Goal: Task Accomplishment & Management: Use online tool/utility

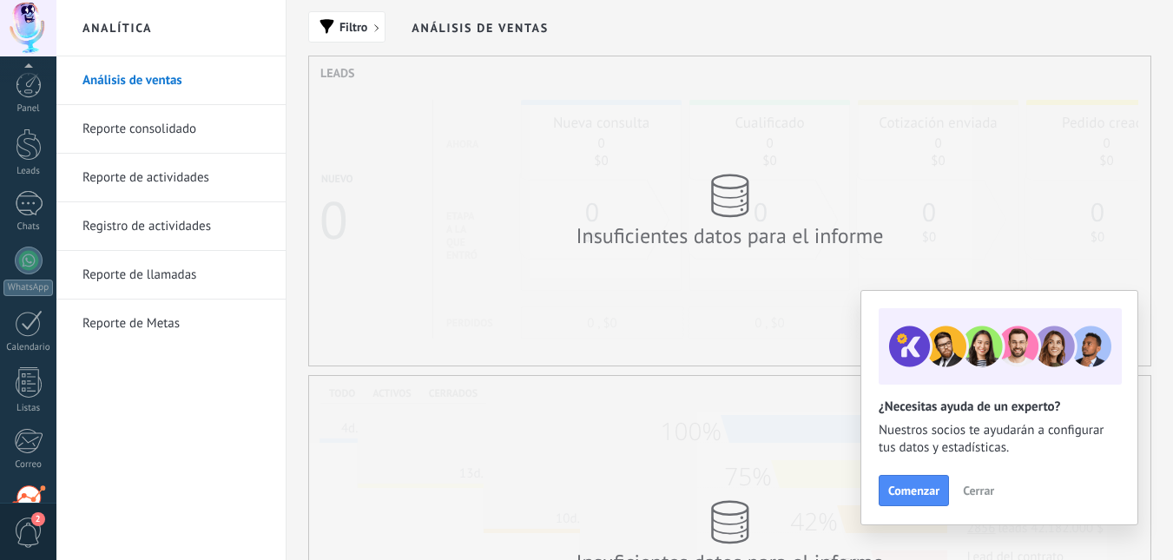
scroll to position [162, 0]
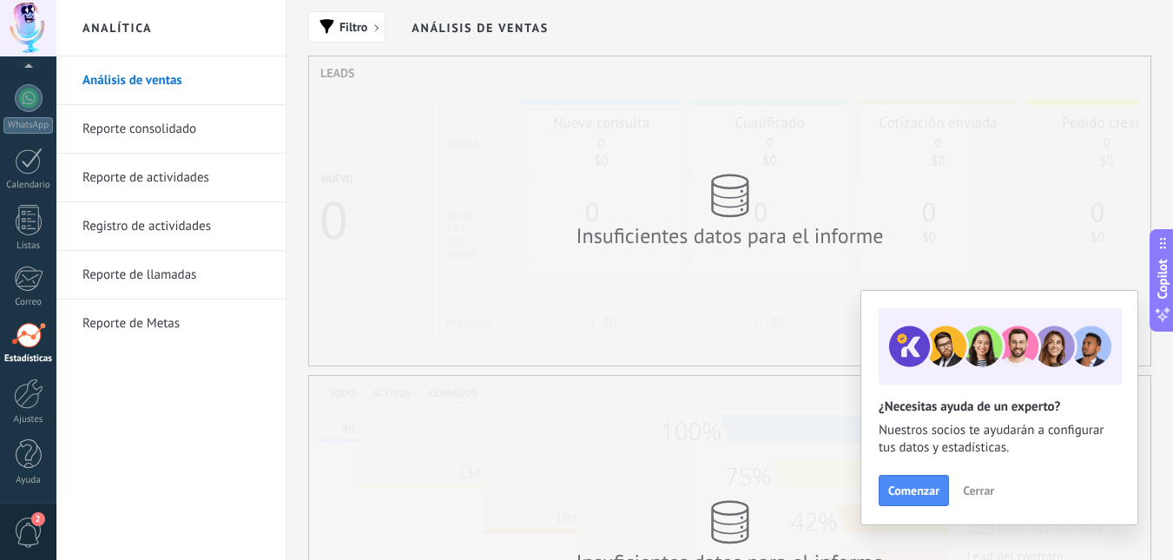
click at [134, 383] on div "Análisis de ventas Reporte consolidado Reporte de actividades Registro de activ…" at bounding box center [170, 308] width 229 height 504
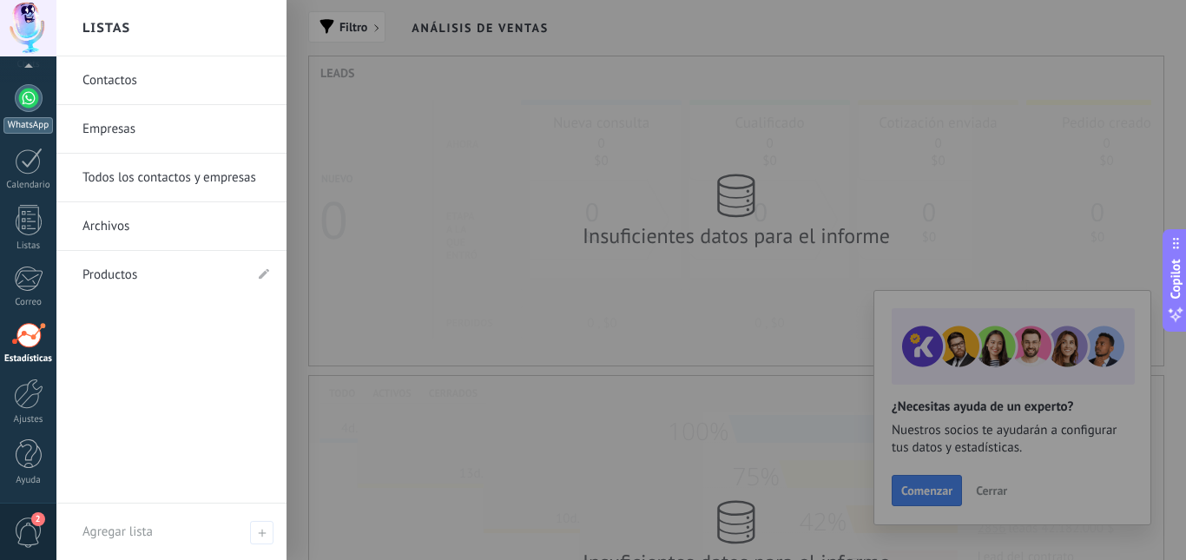
click at [29, 105] on div at bounding box center [29, 98] width 28 height 28
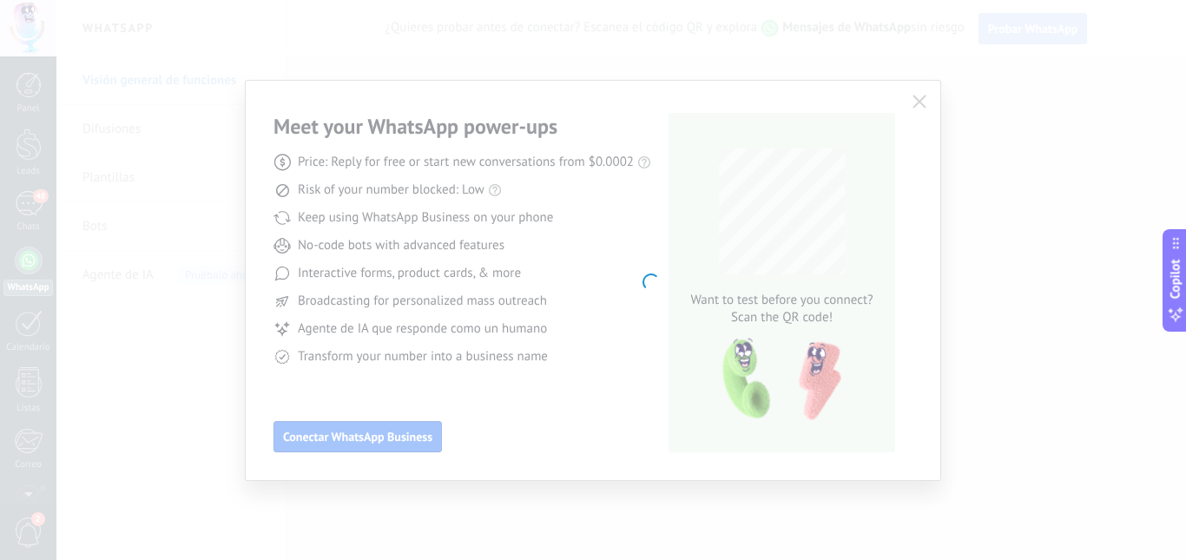
click at [914, 103] on body ".abecls-1,.abecls-2{fill-rule:evenodd}.abecls-2{fill:#fff} .abhcls-1{fill:none}…" at bounding box center [593, 280] width 1186 height 560
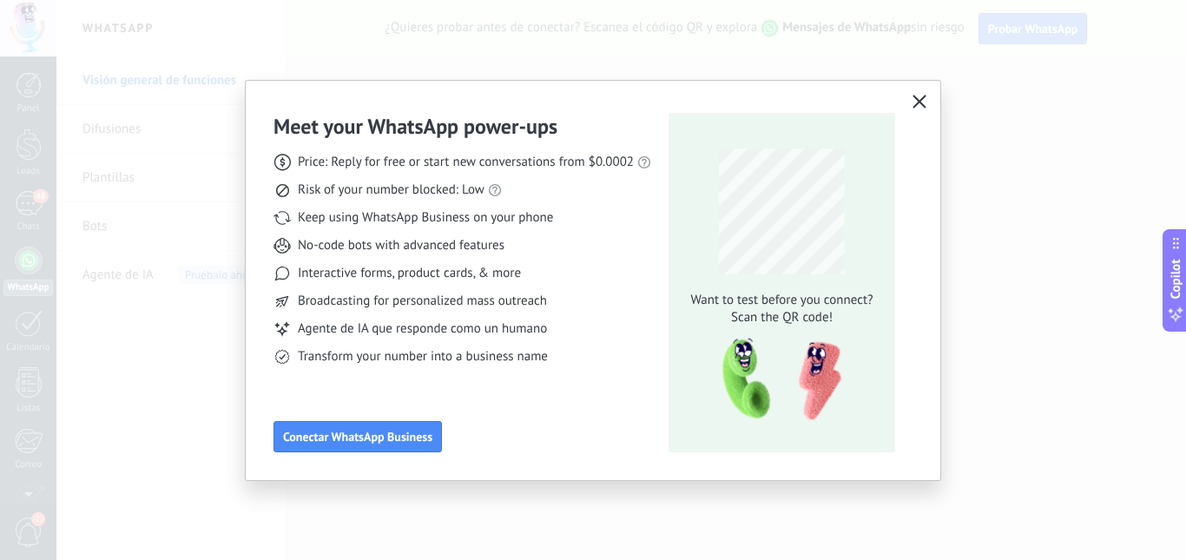
click at [926, 103] on icon "button" at bounding box center [920, 102] width 14 height 14
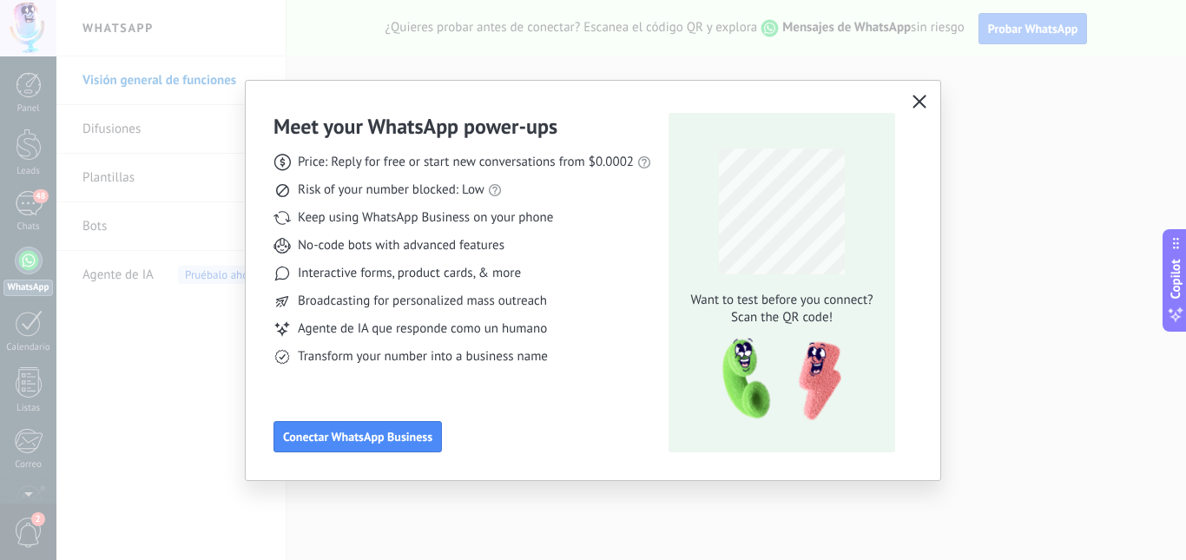
click at [920, 99] on icon "button" at bounding box center [920, 102] width 14 height 14
click at [923, 100] on icon "button" at bounding box center [920, 102] width 14 height 14
click at [922, 100] on use "button" at bounding box center [920, 101] width 13 height 13
click at [916, 98] on use "button" at bounding box center [920, 101] width 13 height 13
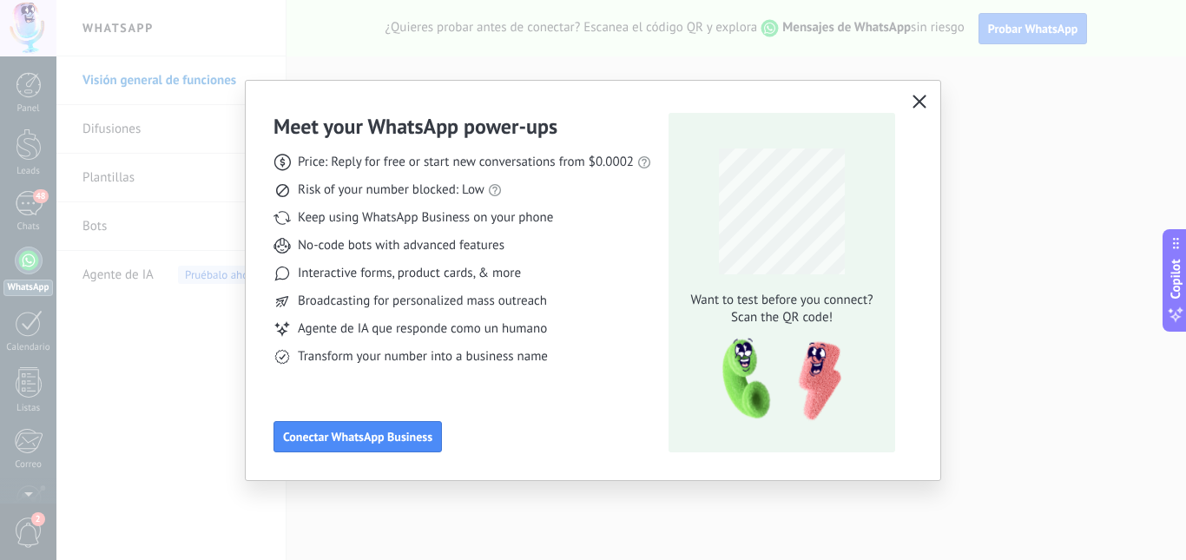
click at [916, 98] on use "button" at bounding box center [920, 101] width 13 height 13
click at [35, 197] on div "Meet your WhatsApp power‑ups Price: Reply for free or start new conversations f…" at bounding box center [593, 280] width 1186 height 560
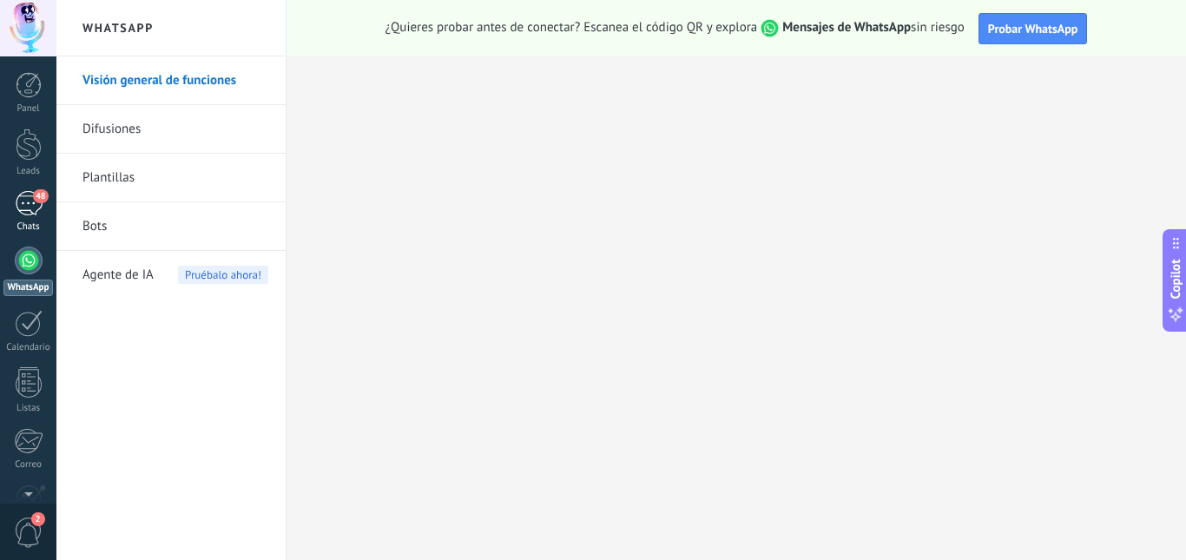
click at [21, 208] on div "48" at bounding box center [29, 203] width 28 height 25
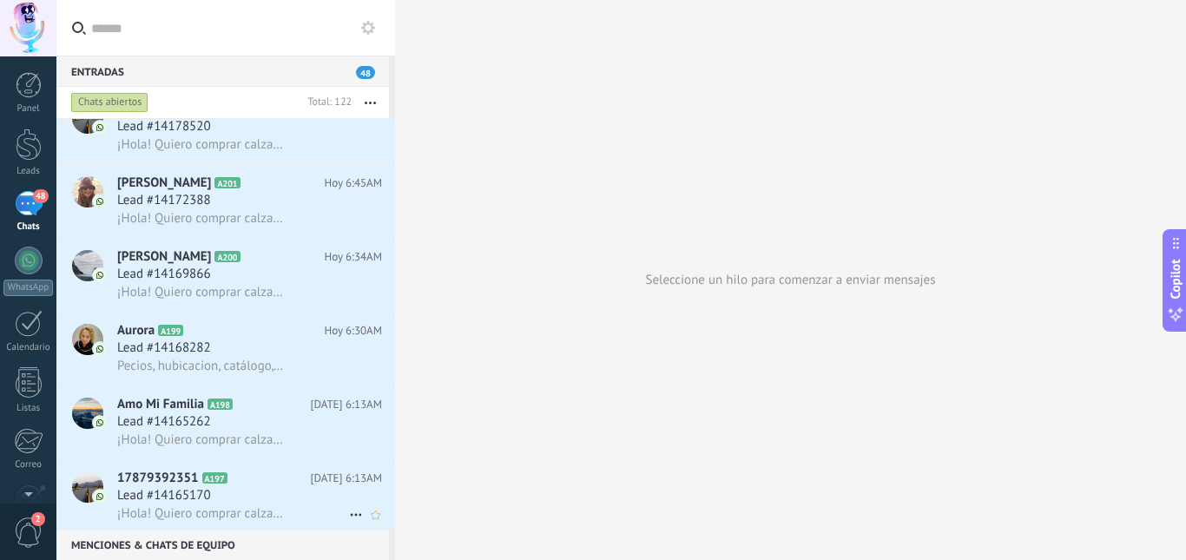
scroll to position [1911, 0]
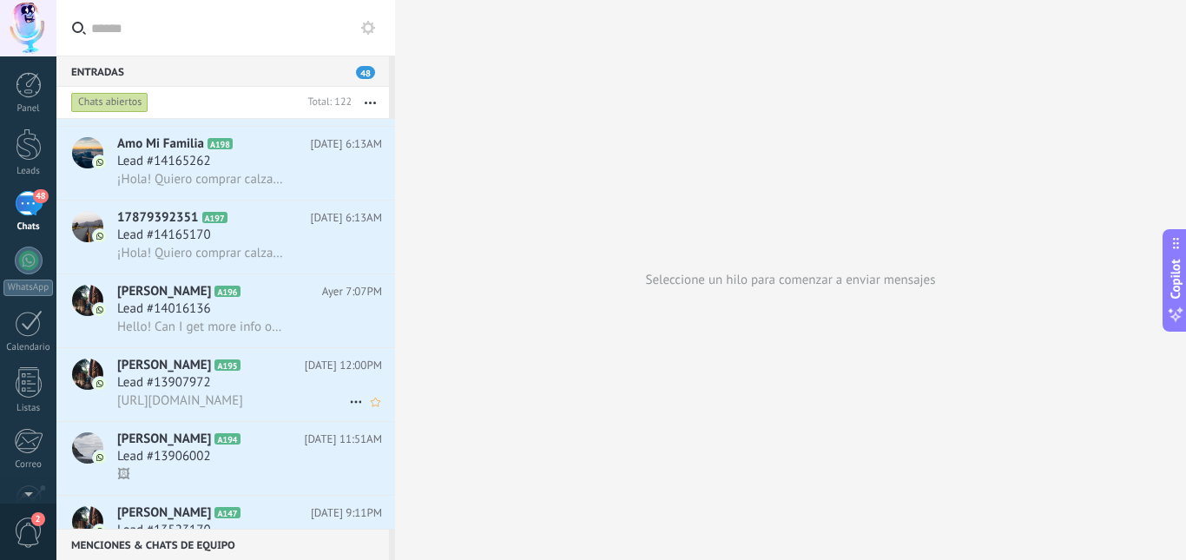
click at [236, 408] on span "[URL][DOMAIN_NAME]" at bounding box center [180, 401] width 126 height 16
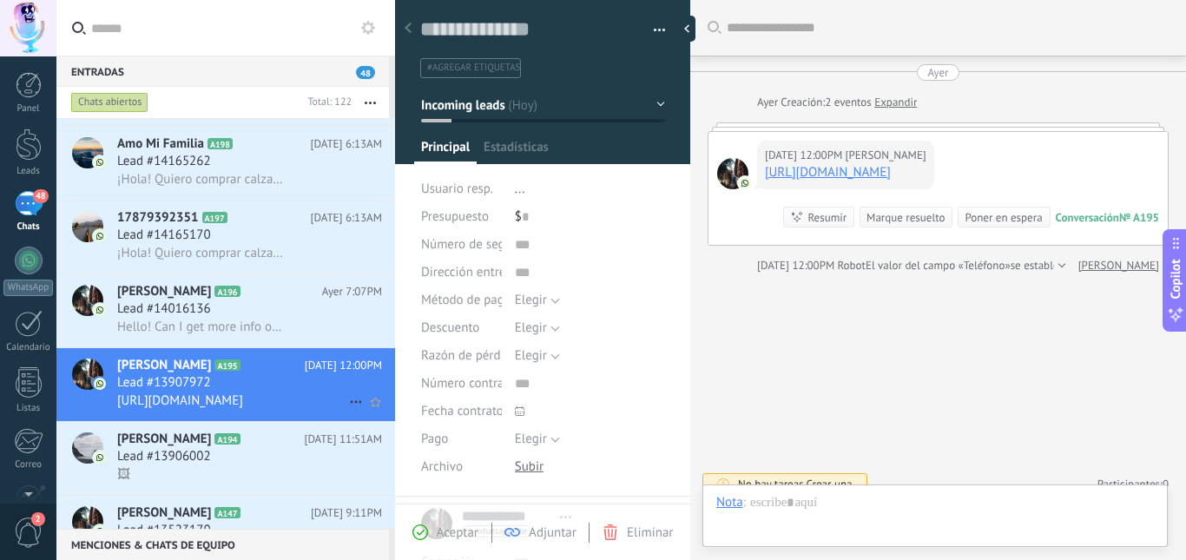
scroll to position [23, 0]
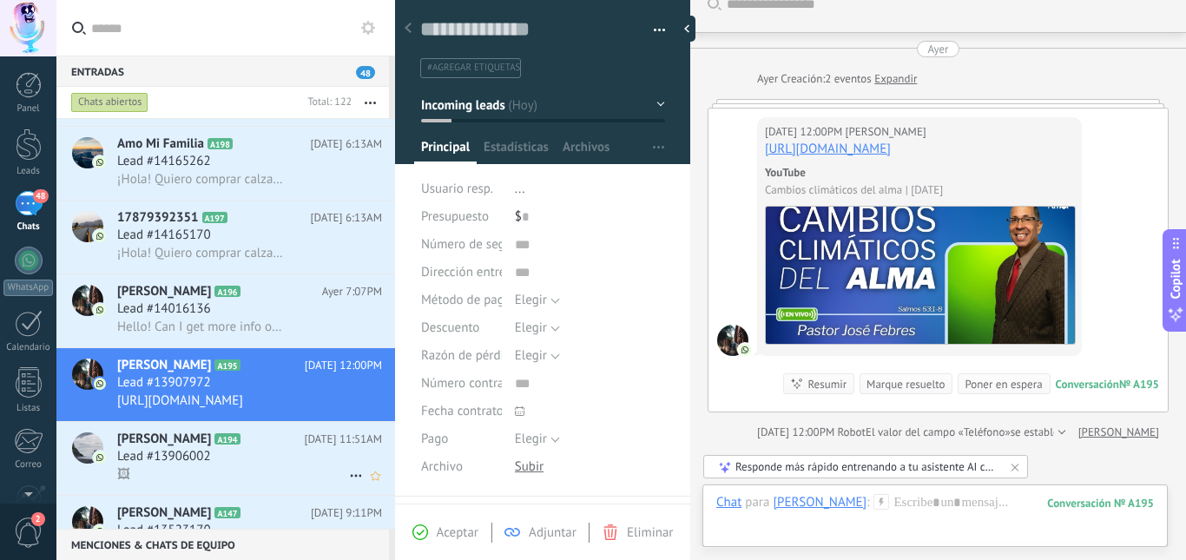
click at [261, 445] on h2 "Luz Divina A194" at bounding box center [210, 439] width 187 height 17
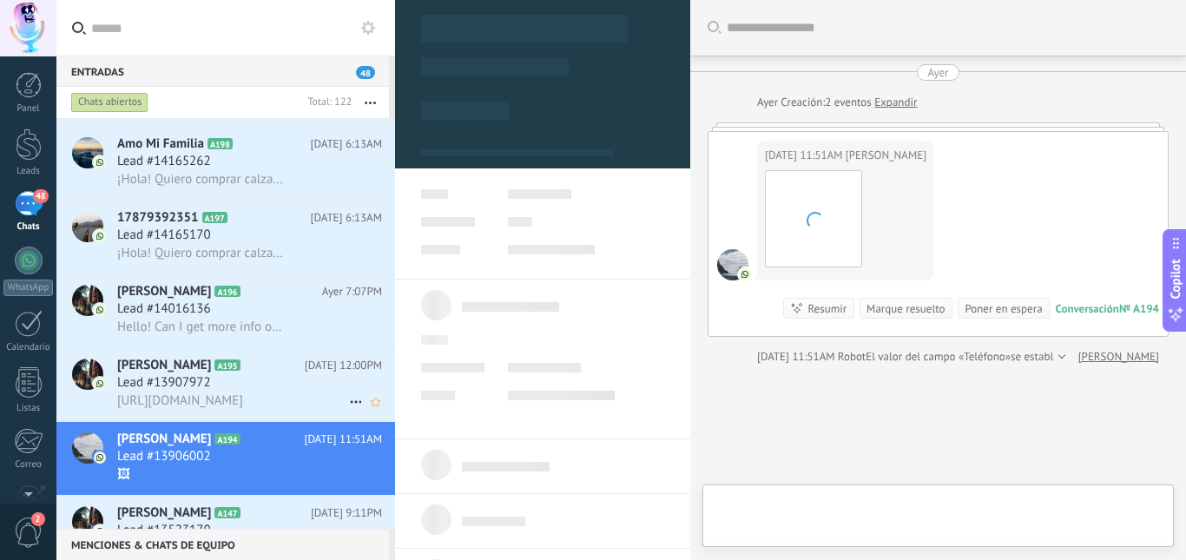
click at [243, 396] on span "[URL][DOMAIN_NAME]" at bounding box center [180, 401] width 126 height 16
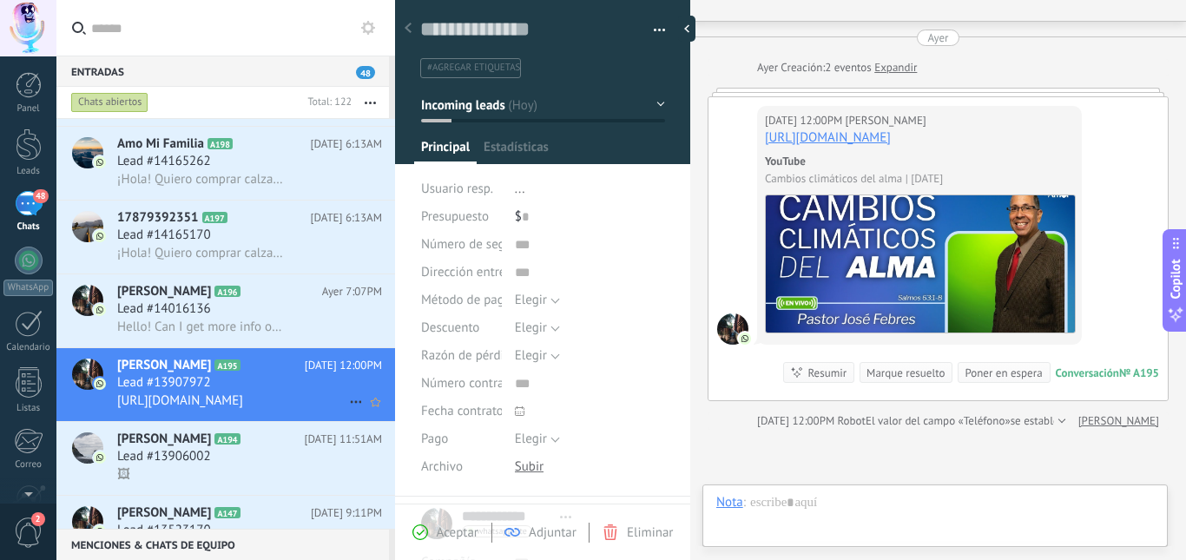
scroll to position [26, 0]
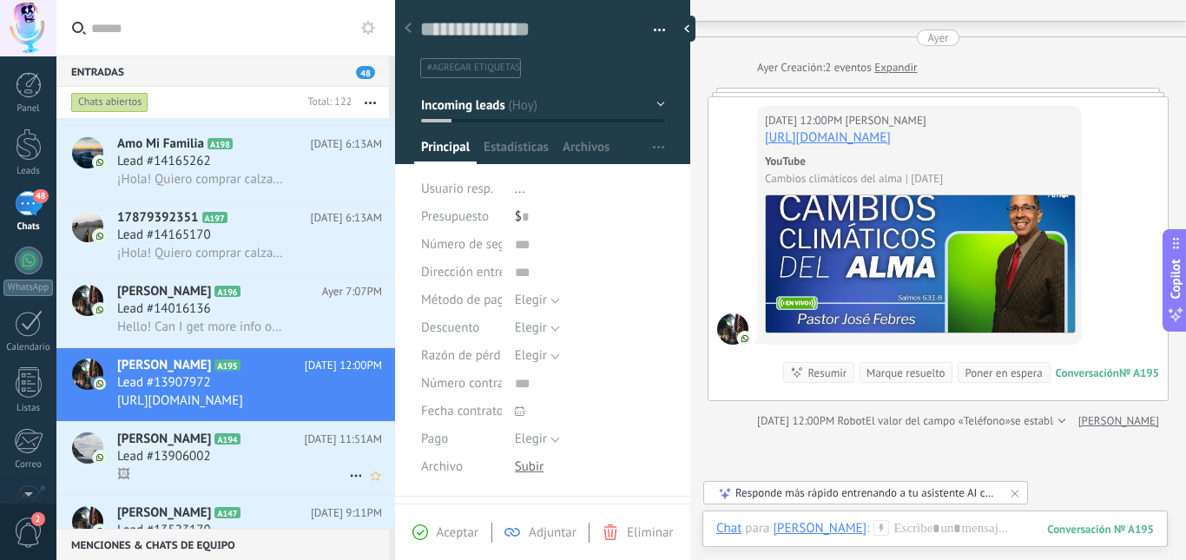
click at [290, 466] on div "🖼" at bounding box center [249, 474] width 265 height 18
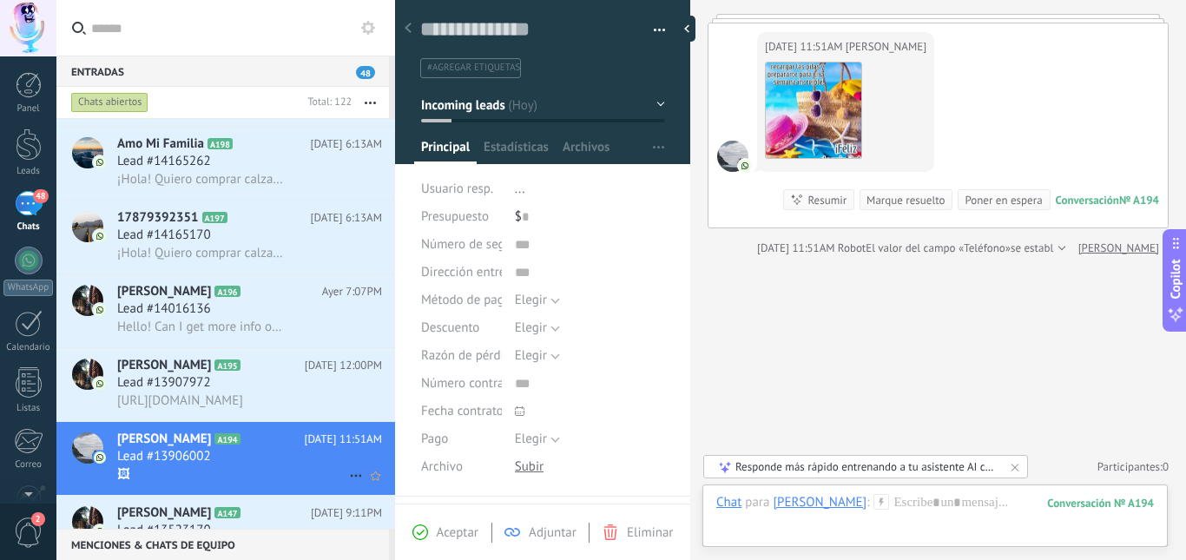
scroll to position [2085, 0]
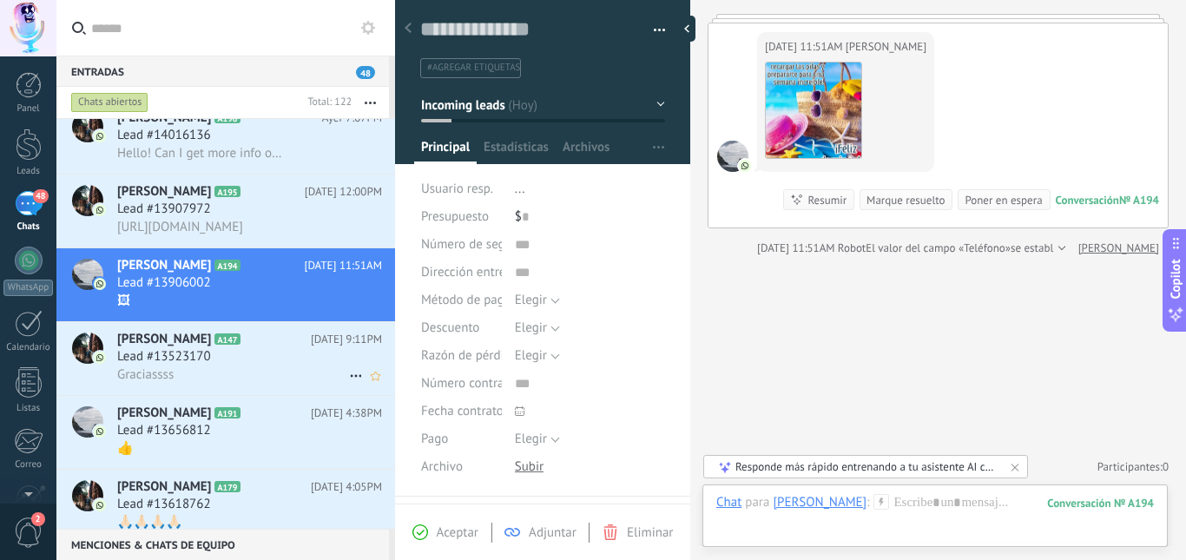
click at [301, 351] on div "Lead #13523170" at bounding box center [249, 356] width 265 height 17
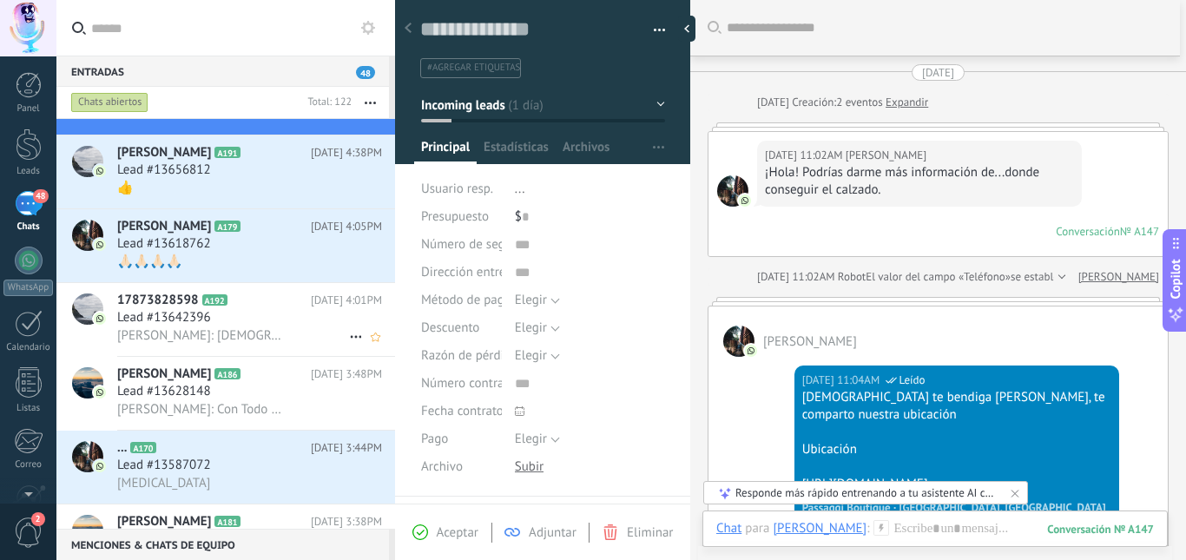
scroll to position [2172, 0]
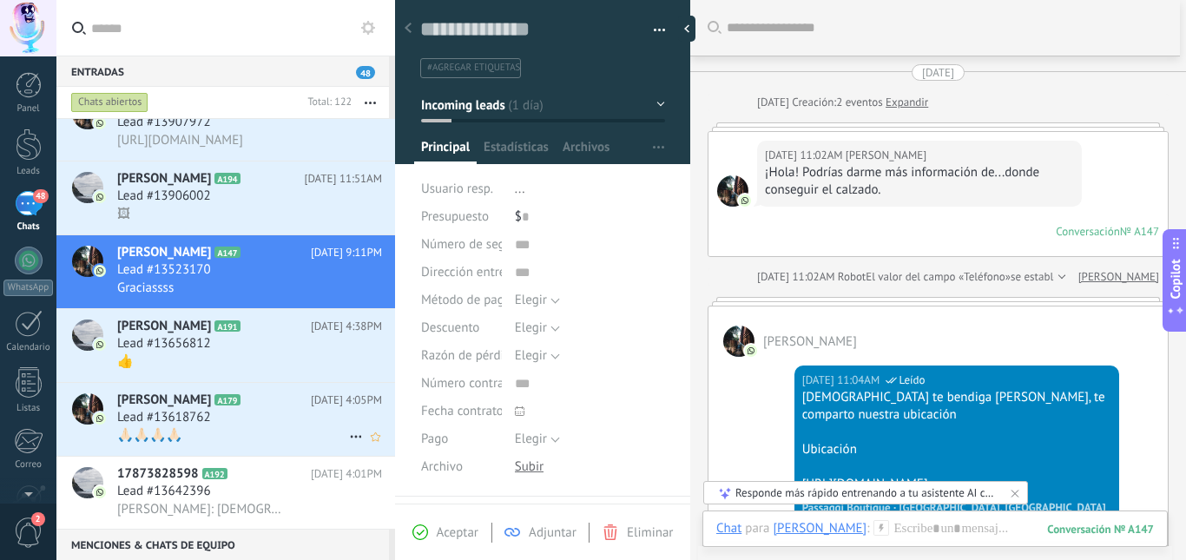
click at [291, 358] on div "👍" at bounding box center [249, 362] width 265 height 18
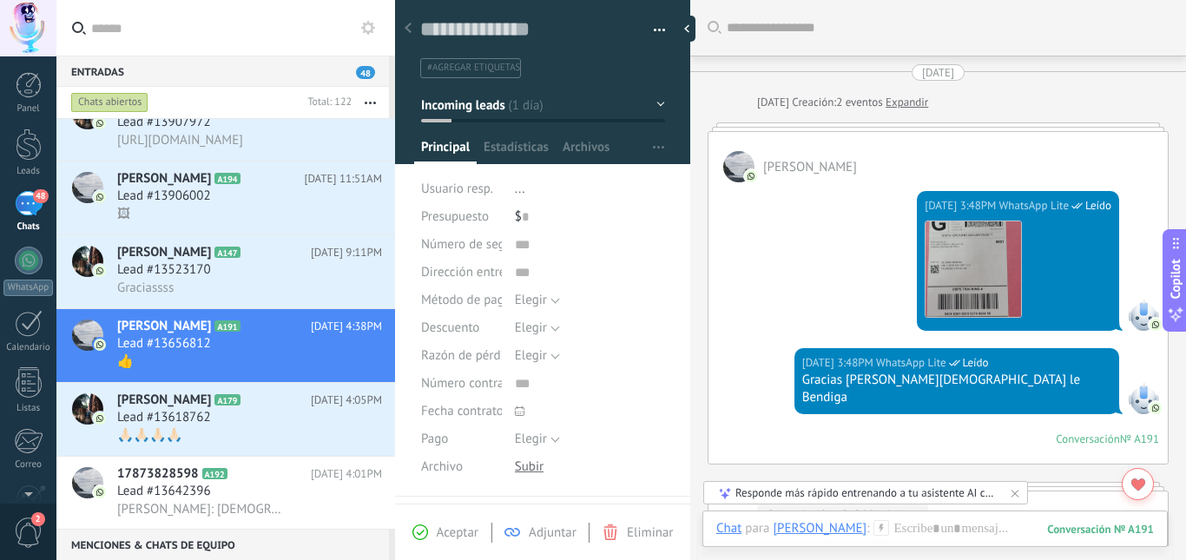
scroll to position [2346, 0]
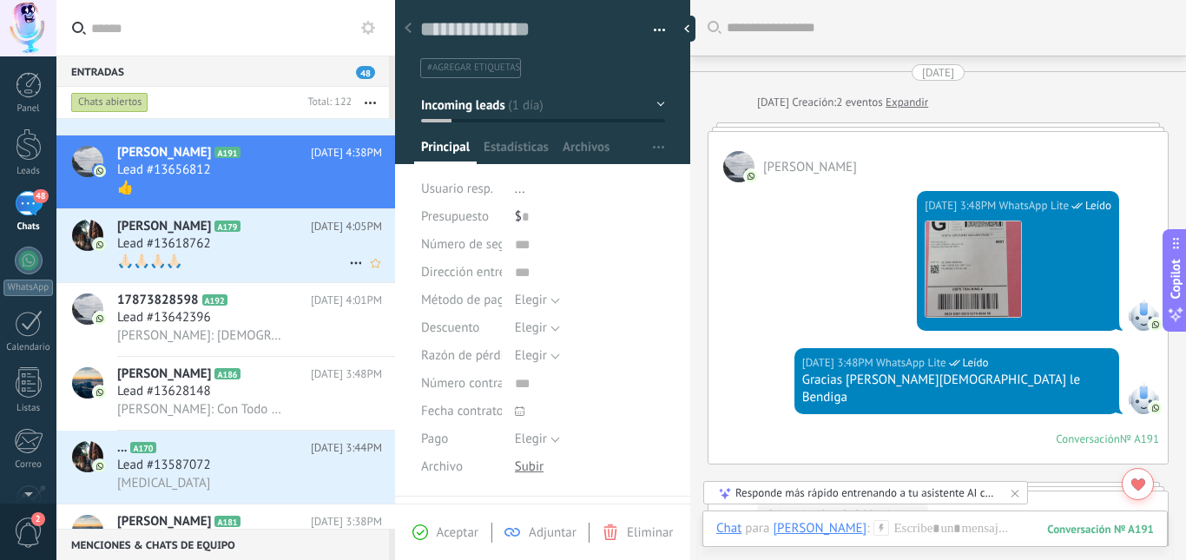
click at [255, 278] on div "[PERSON_NAME] A179 [DATE] 4:05PM Lead #13618762 🙏🏻🙏🏻🙏🏻🙏🏻" at bounding box center [256, 245] width 278 height 73
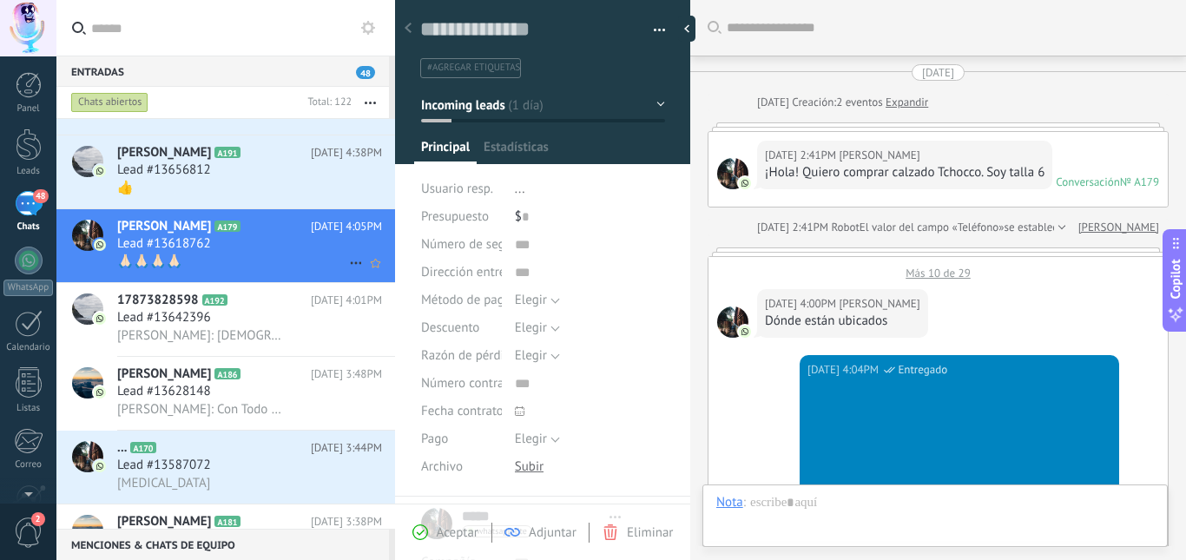
type textarea "**********"
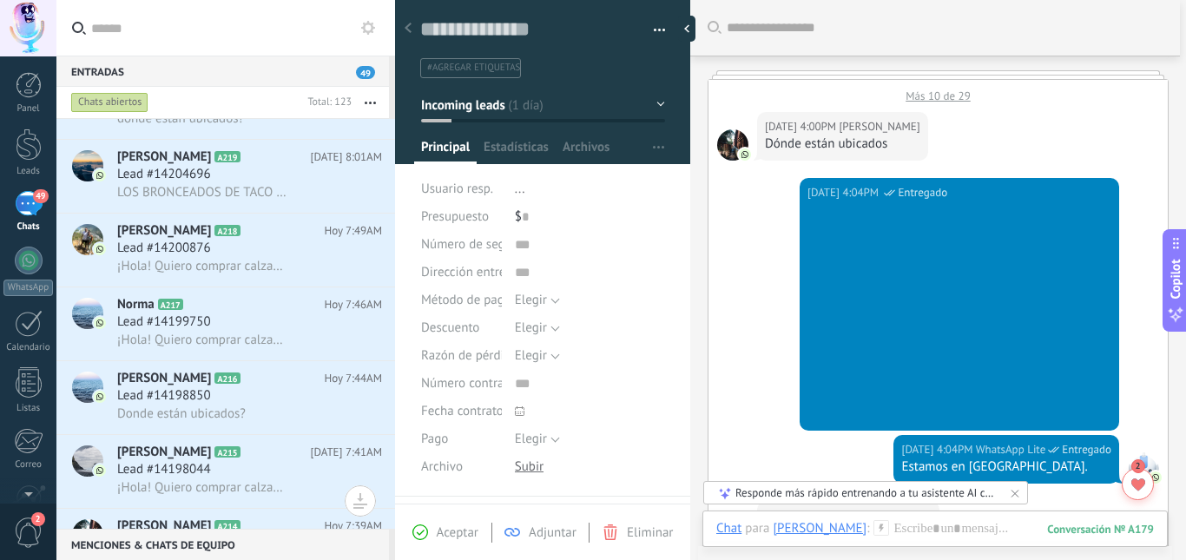
scroll to position [201, 0]
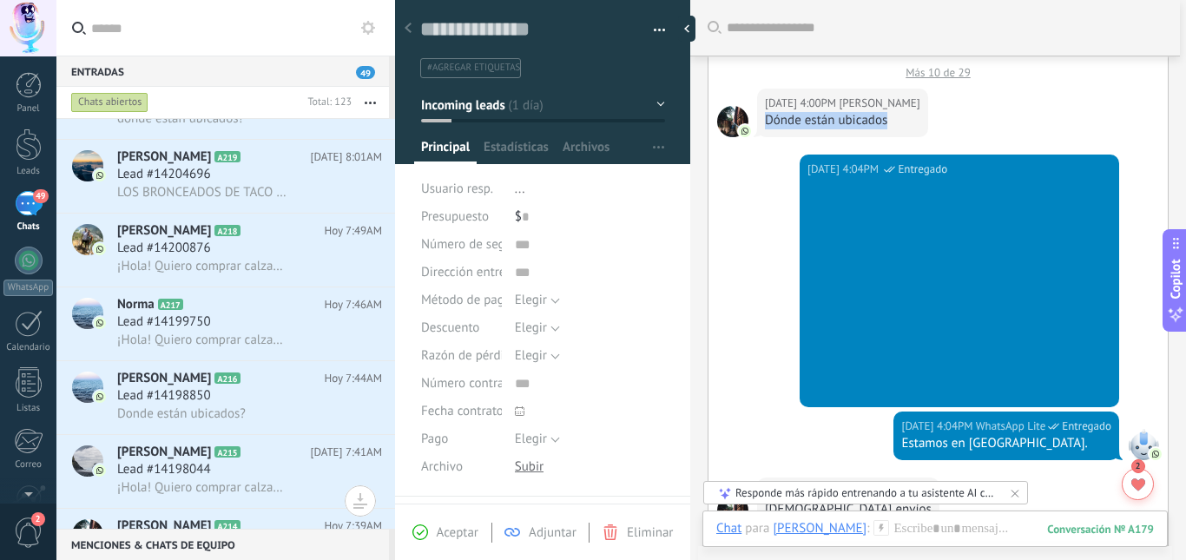
drag, startPoint x: 765, startPoint y: 154, endPoint x: 680, endPoint y: 157, distance: 85.2
click at [885, 129] on div "Dónde están ubicados" at bounding box center [842, 120] width 155 height 17
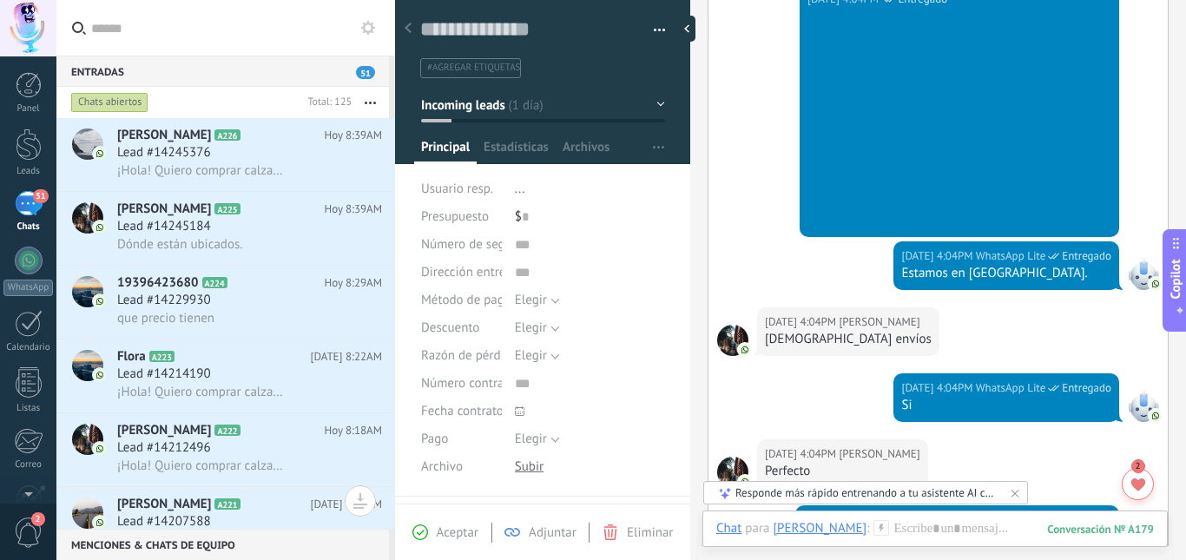
scroll to position [374, 0]
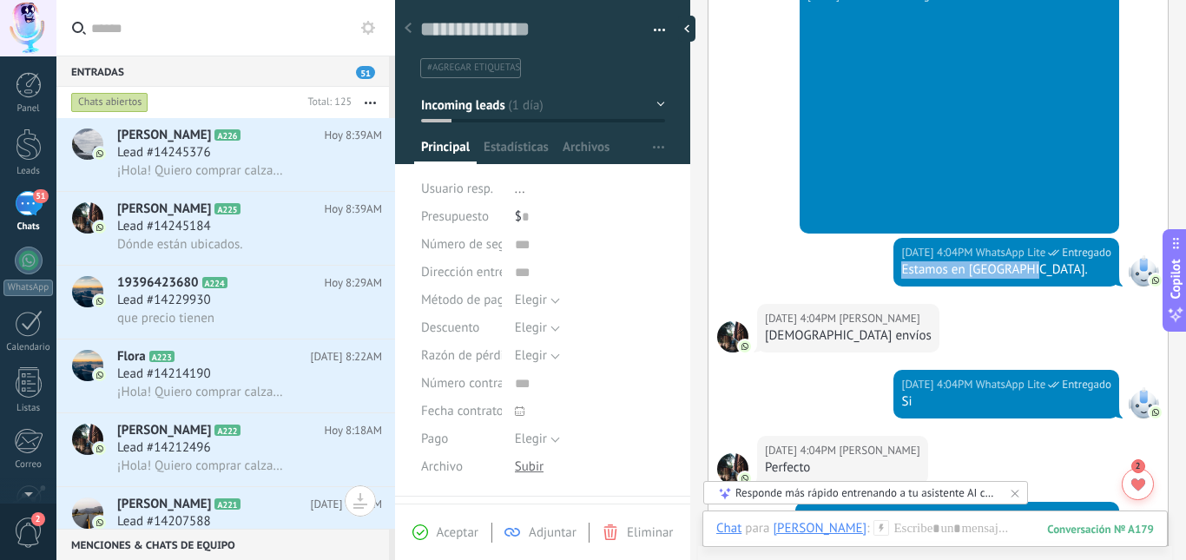
drag, startPoint x: 869, startPoint y: 312, endPoint x: 1002, endPoint y: 299, distance: 133.5
click at [1002, 287] on div "[DATE] 4:04PM WhatsApp Lite Entregado Estamos en [GEOGRAPHIC_DATA]." at bounding box center [1007, 262] width 226 height 49
click at [1002, 279] on div "Estamos en [GEOGRAPHIC_DATA]." at bounding box center [1006, 269] width 210 height 17
drag, startPoint x: 1002, startPoint y: 300, endPoint x: 861, endPoint y: 310, distance: 141.0
click at [894, 287] on div "[DATE] 4:04PM WhatsApp Lite Entregado Estamos en [GEOGRAPHIC_DATA]." at bounding box center [1007, 262] width 226 height 49
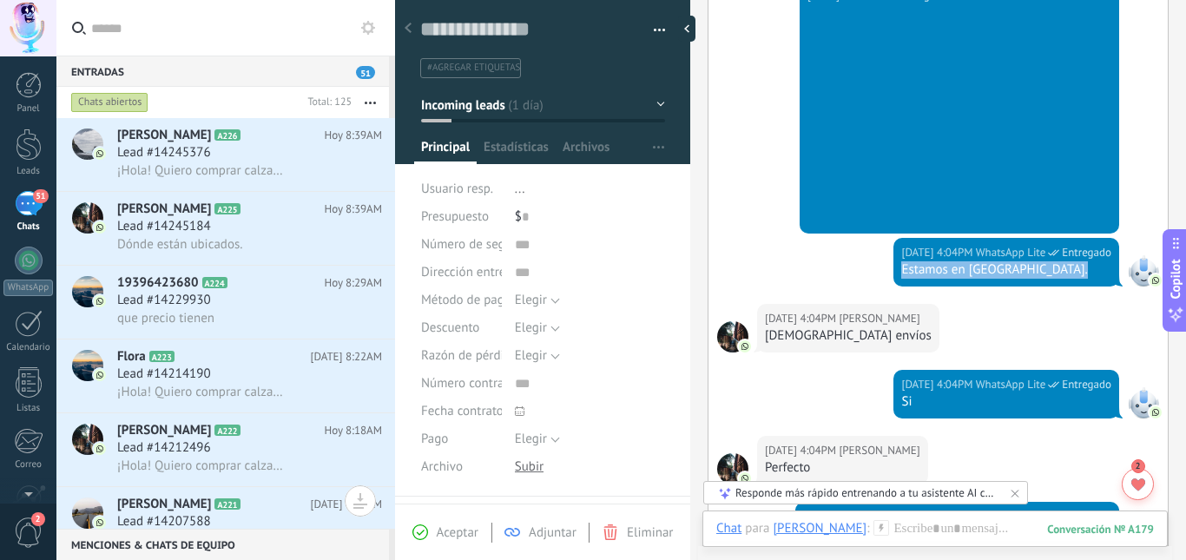
click at [1022, 287] on div "[DATE] 4:04PM WhatsApp Lite Entregado Estamos en [GEOGRAPHIC_DATA]." at bounding box center [1007, 262] width 226 height 49
drag, startPoint x: 1011, startPoint y: 301, endPoint x: 854, endPoint y: 309, distance: 157.4
click at [854, 304] on div "[DATE] 4:04PM WhatsApp Lite Entregado Estamos en [GEOGRAPHIC_DATA]." at bounding box center [938, 271] width 459 height 66
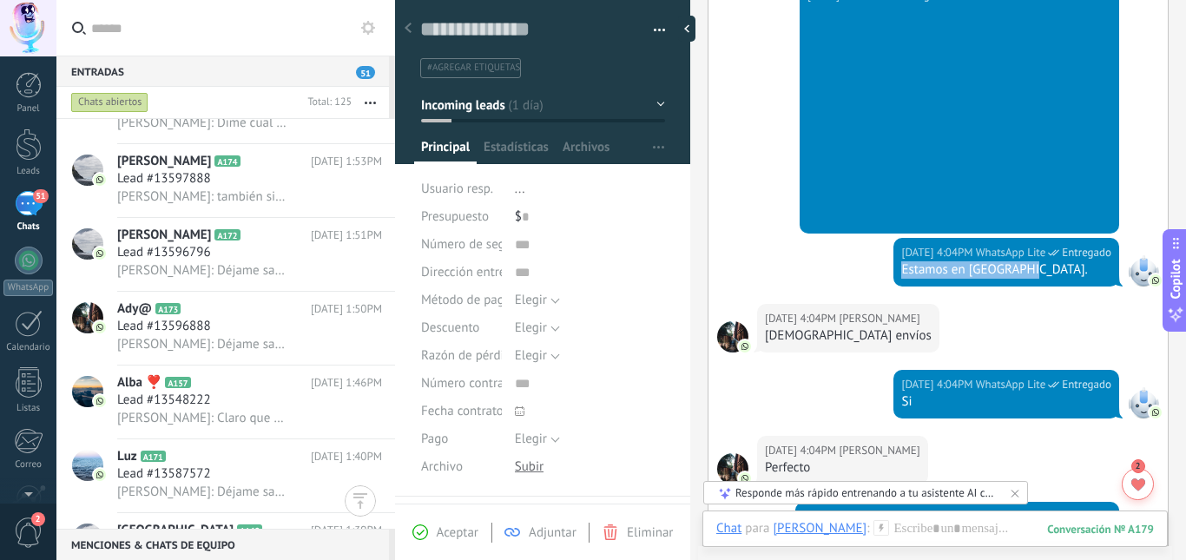
click at [894, 287] on div "[DATE] 4:04PM WhatsApp Lite Entregado Estamos en [GEOGRAPHIC_DATA]." at bounding box center [1007, 262] width 226 height 49
drag, startPoint x: 936, startPoint y: 300, endPoint x: 989, endPoint y: 300, distance: 53.0
click at [989, 279] on div "Estamos en [GEOGRAPHIC_DATA]." at bounding box center [1006, 269] width 210 height 17
copy div "[GEOGRAPHIC_DATA]"
click at [239, 26] on input "text" at bounding box center [236, 28] width 290 height 56
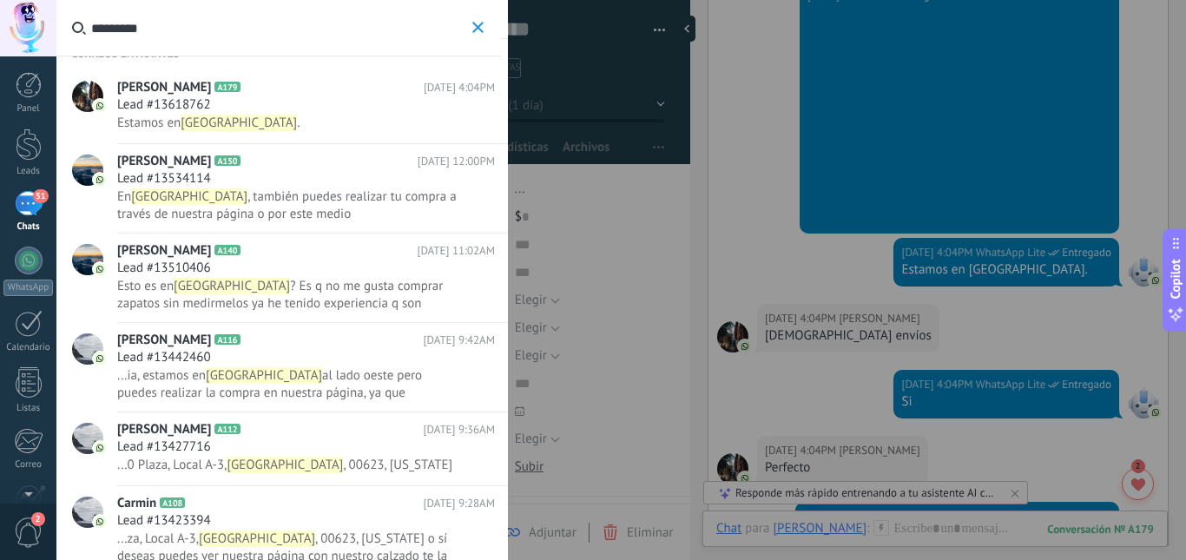
scroll to position [33, 0]
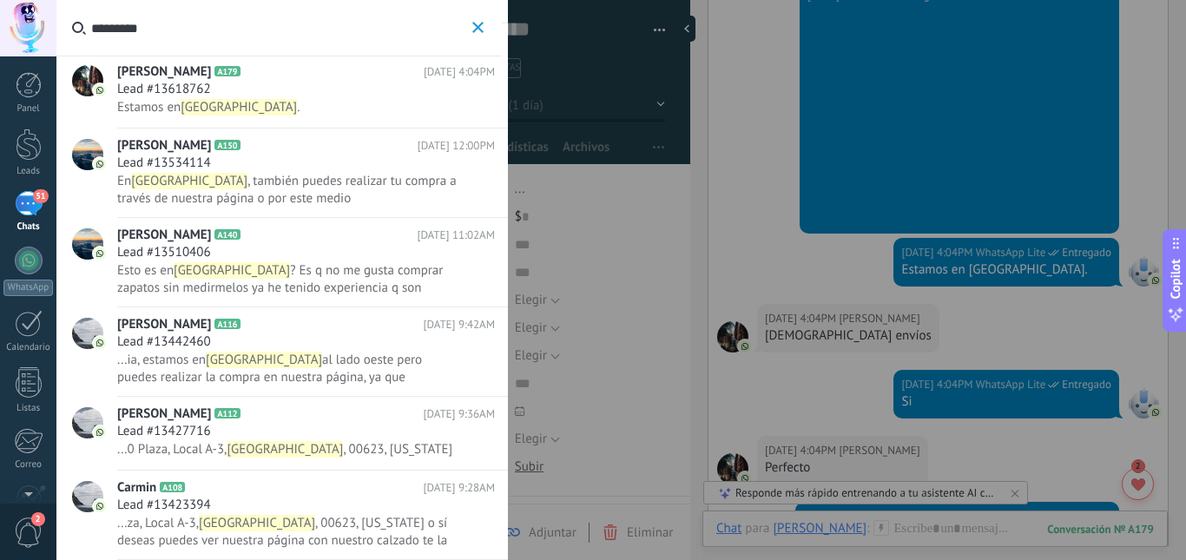
type input "*********"
click at [227, 298] on div "[PERSON_NAME] A140 [DATE] 11:02AM Lead #13510406 Esto es en [GEOGRAPHIC_DATA] ?…" at bounding box center [312, 262] width 391 height 89
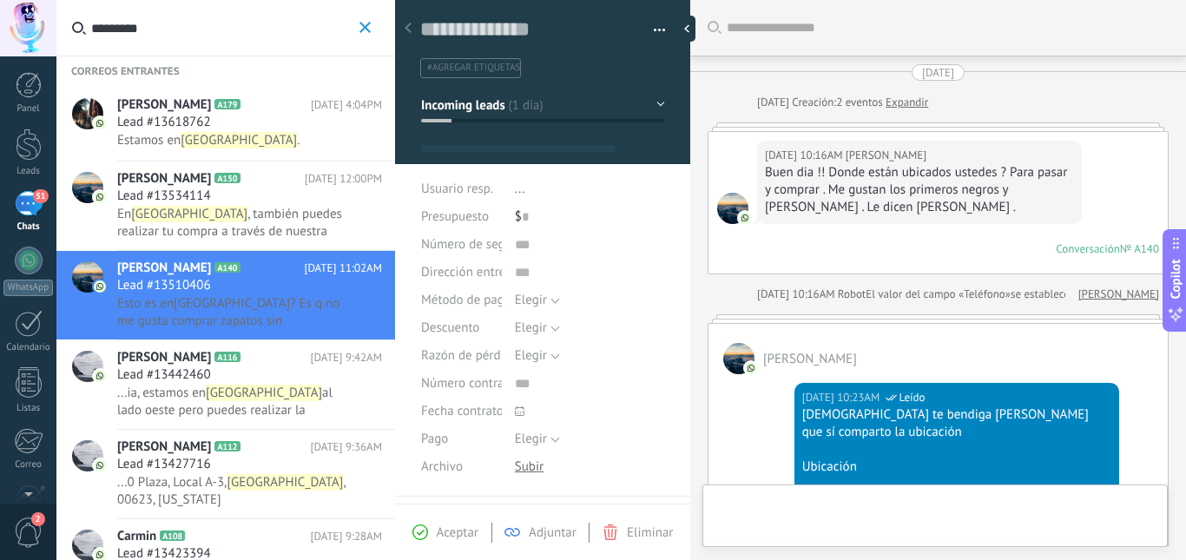
type textarea "**********"
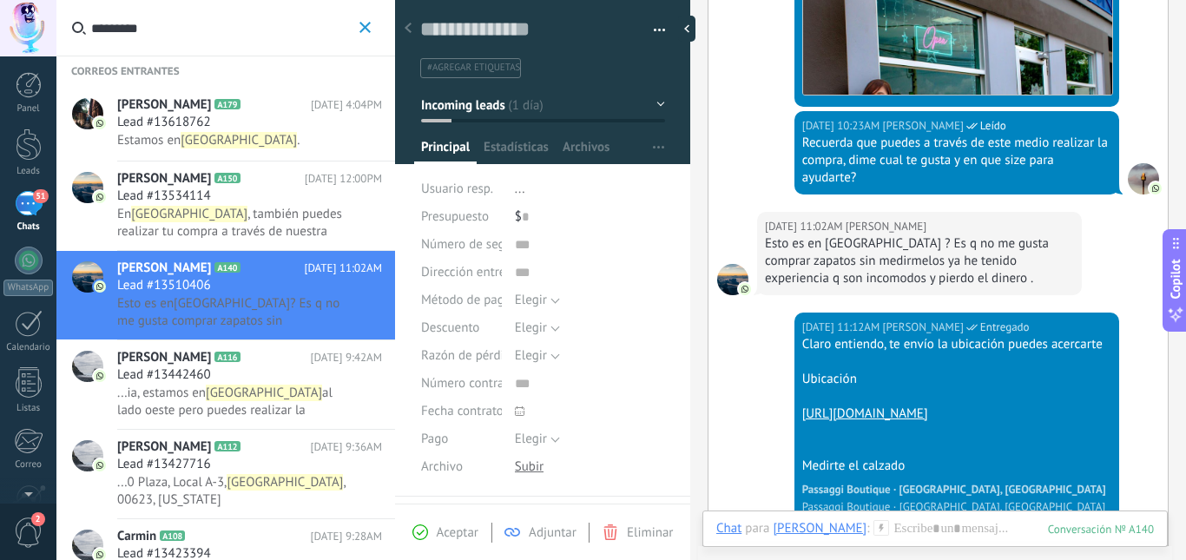
click at [166, 29] on input "*********" at bounding box center [223, 28] width 264 height 56
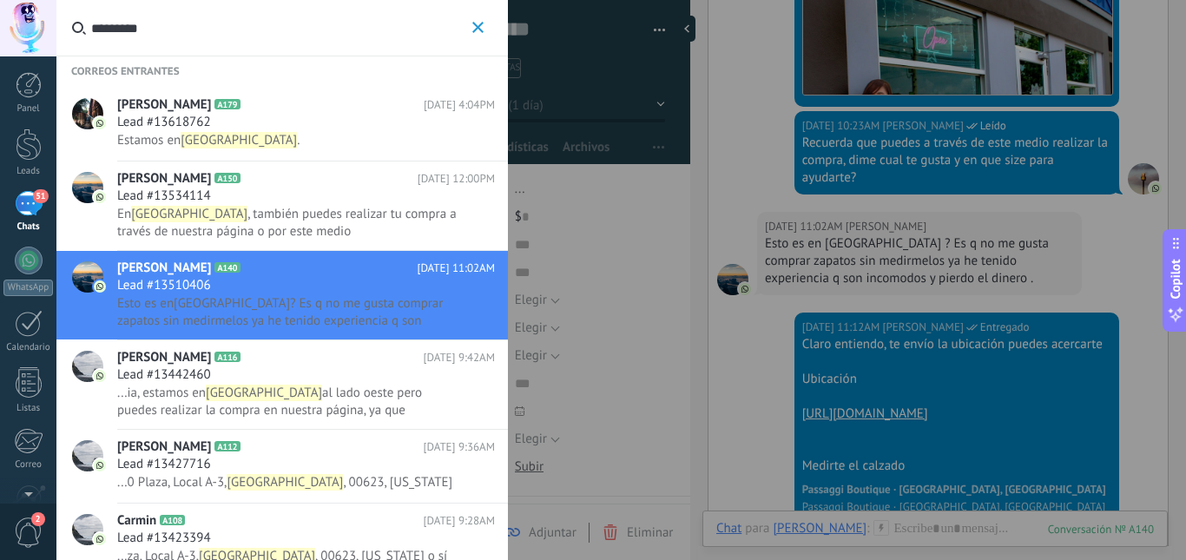
click at [166, 29] on input "*********" at bounding box center [279, 28] width 377 height 56
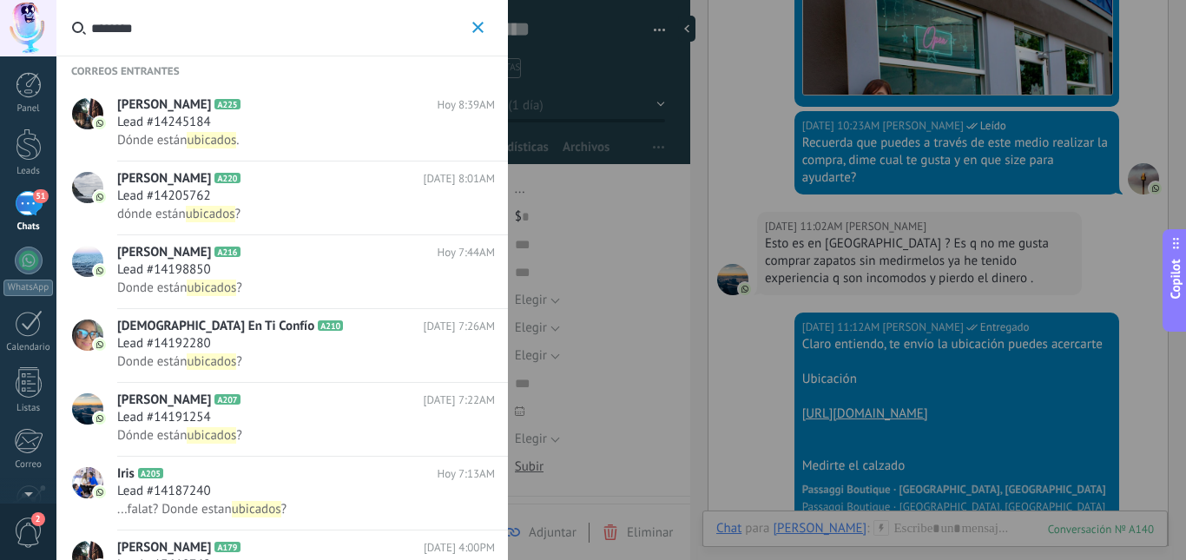
type input "********"
click at [340, 121] on div "Lead #14245184" at bounding box center [306, 122] width 378 height 17
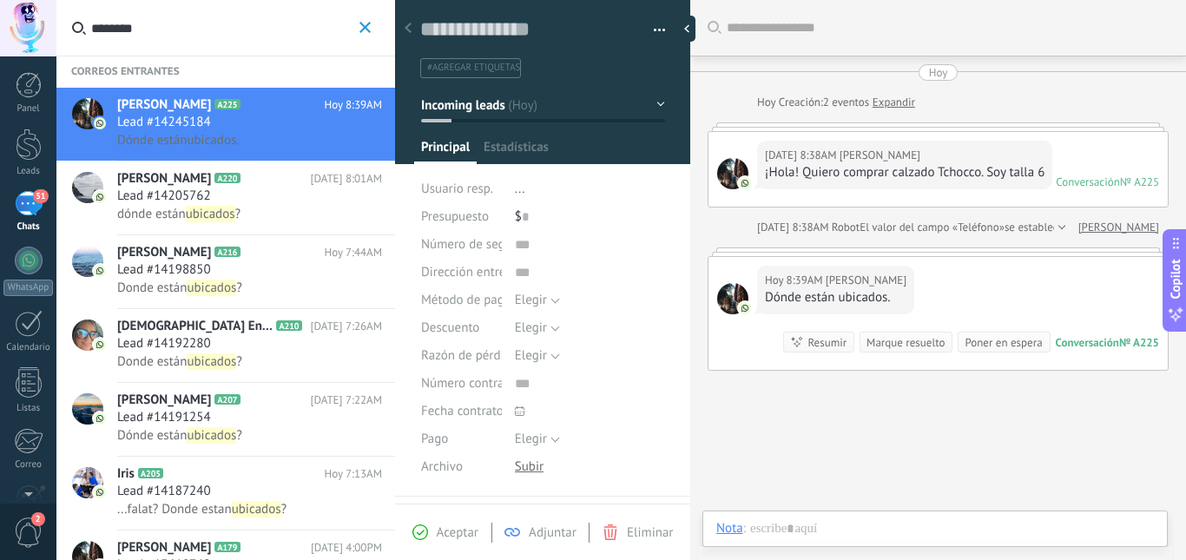
scroll to position [62, 0]
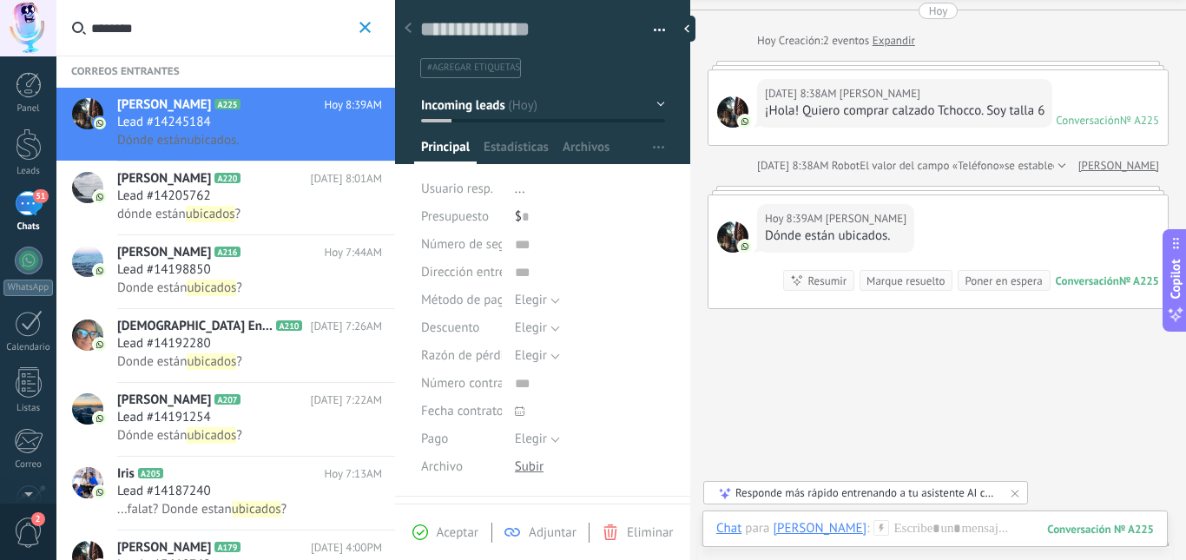
click at [282, 204] on div "Lead #14205762" at bounding box center [249, 196] width 265 height 17
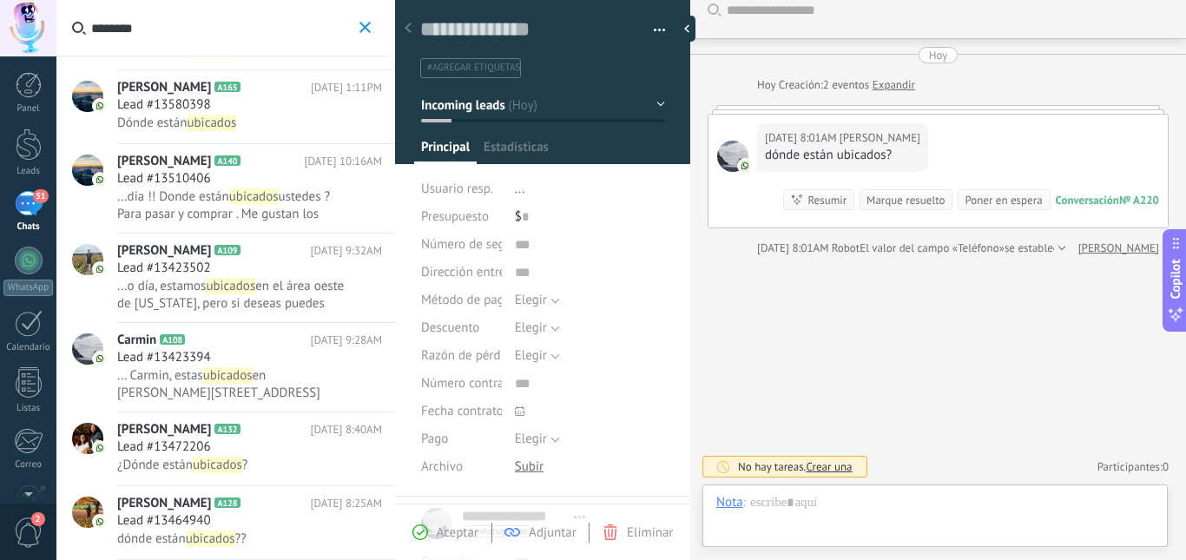
scroll to position [26, 0]
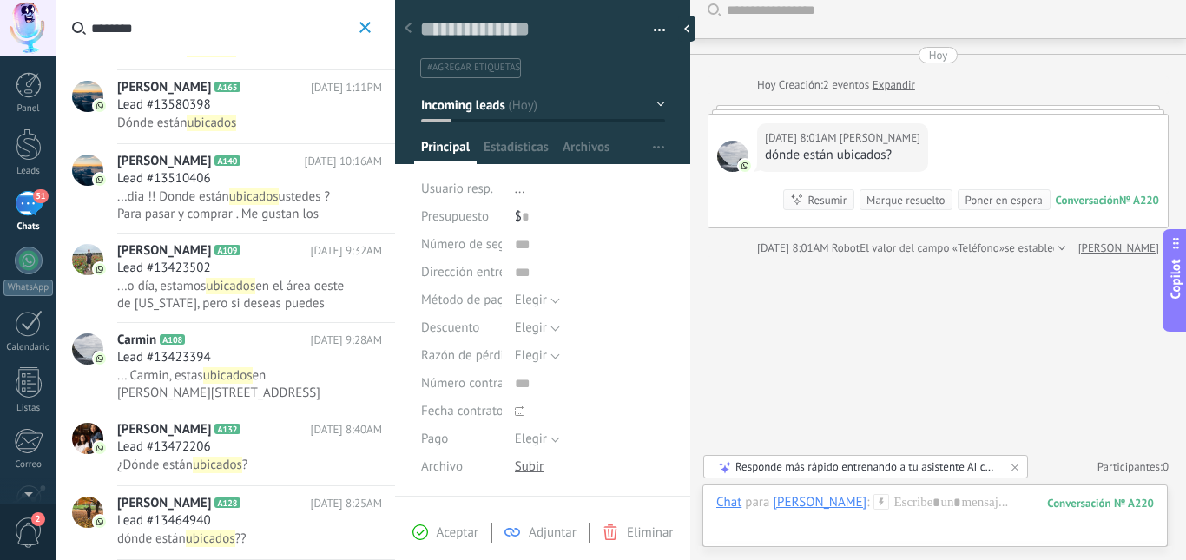
click at [265, 513] on div "Lead #13464940" at bounding box center [249, 520] width 265 height 17
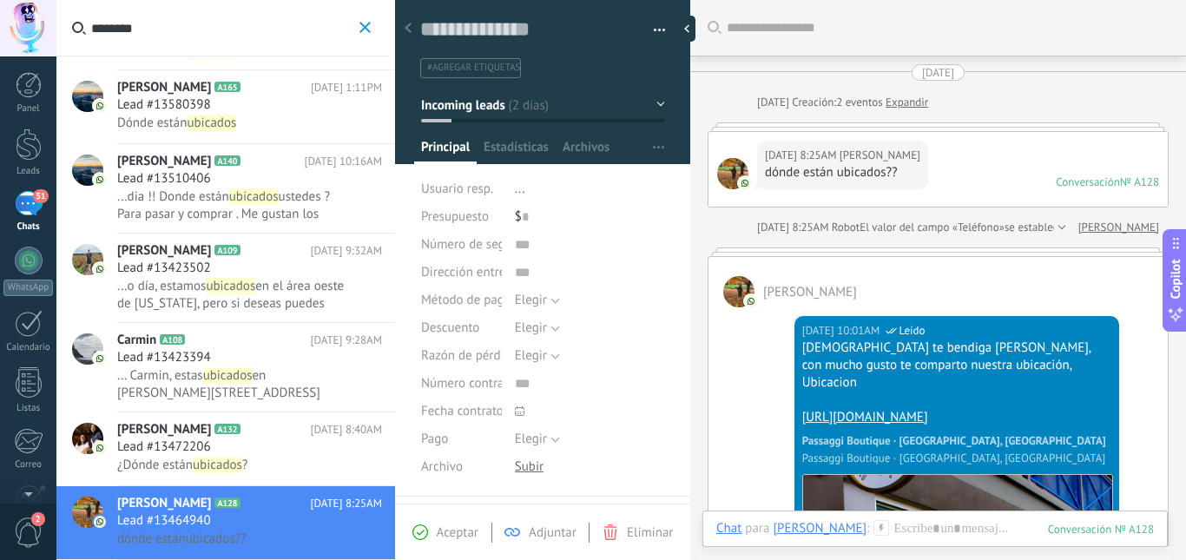
click at [305, 459] on span "¿Dónde están ubicados ?" at bounding box center [233, 465] width 232 height 17
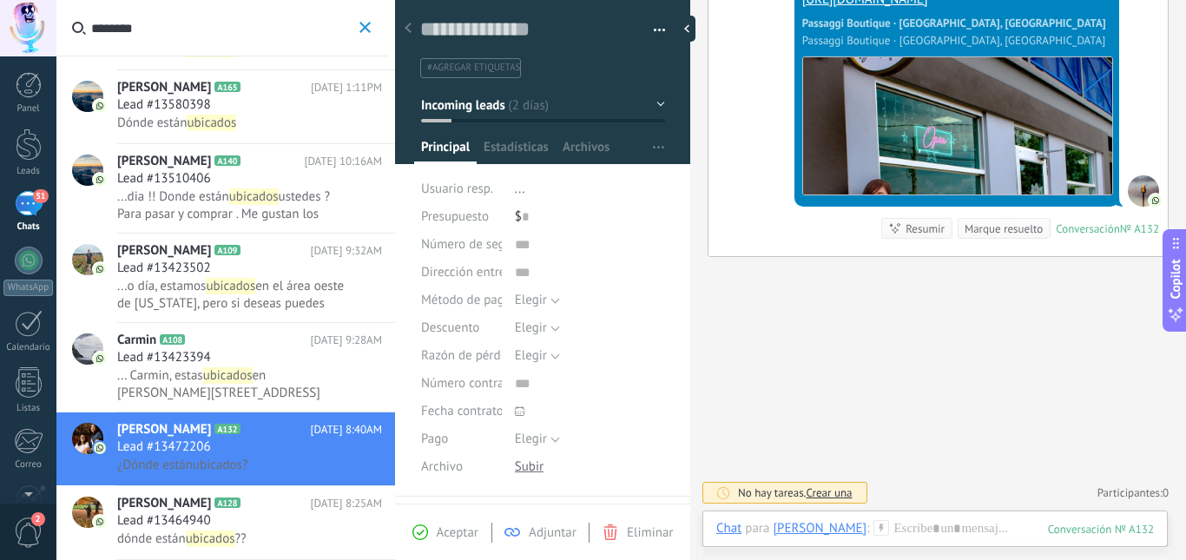
scroll to position [452, 0]
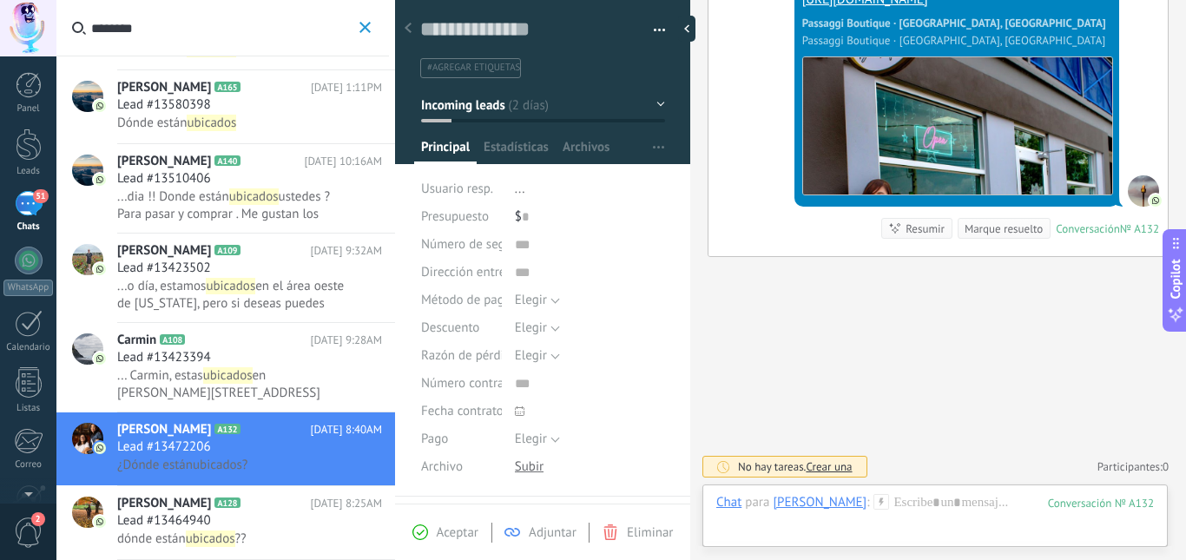
click at [373, 380] on span "... Carmin, estas ubicados en [PERSON_NAME][STREET_ADDRESS][US_STATE] o sí dese…" at bounding box center [249, 383] width 265 height 33
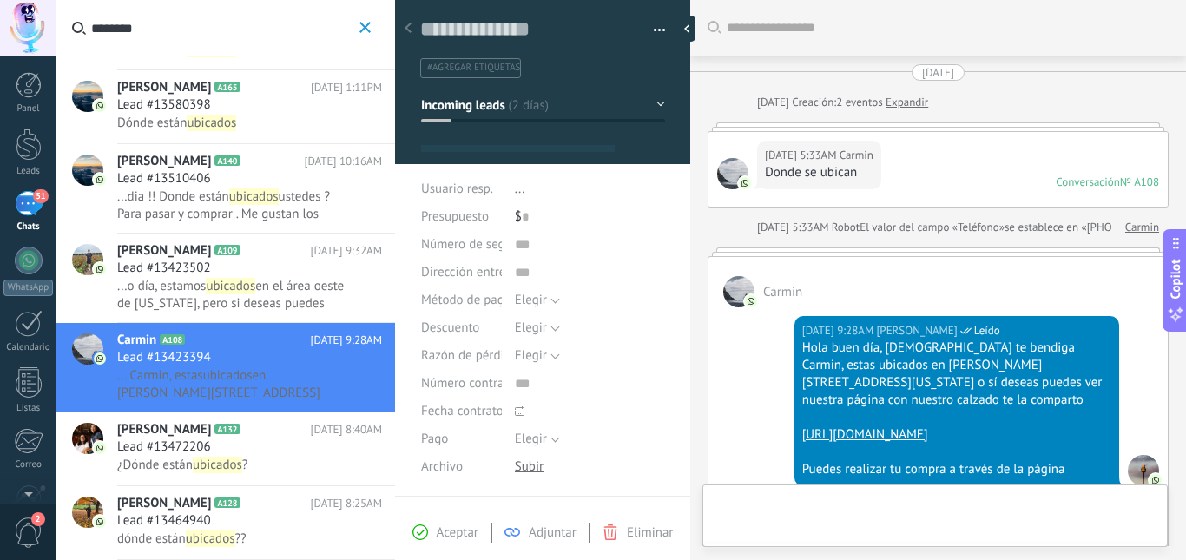
type textarea "**********"
